Goal: Navigation & Orientation: Find specific page/section

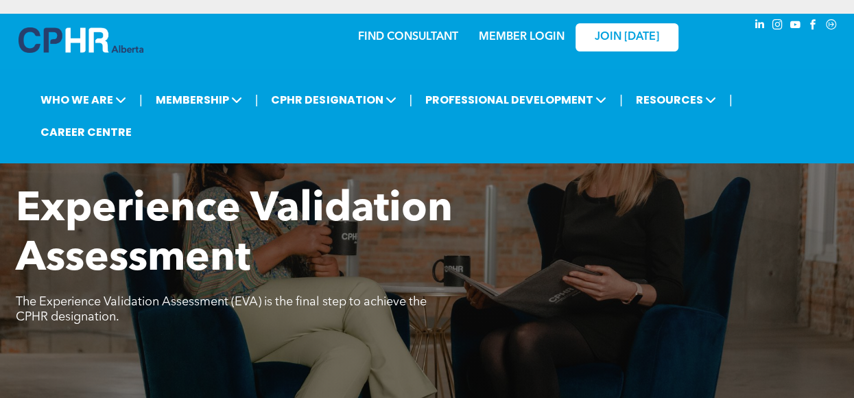
click at [549, 41] on link "MEMBER LOGIN" at bounding box center [522, 37] width 86 height 11
click at [526, 34] on link "MEMBER LOGIN" at bounding box center [522, 37] width 86 height 11
click at [496, 38] on link "MEMBER LOGIN" at bounding box center [522, 37] width 86 height 11
